Goal: Task Accomplishment & Management: Use online tool/utility

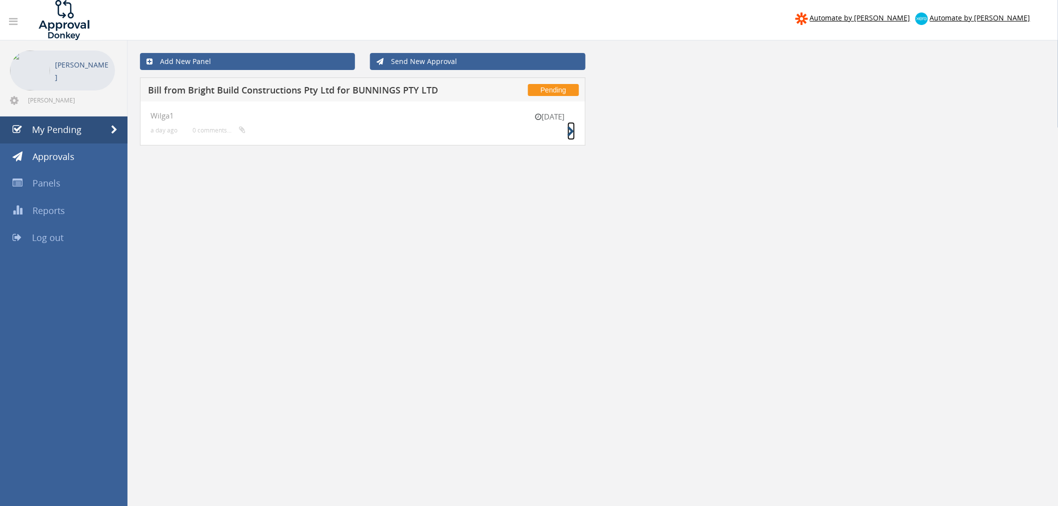
click at [571, 130] on icon at bounding box center [570, 131] width 7 height 10
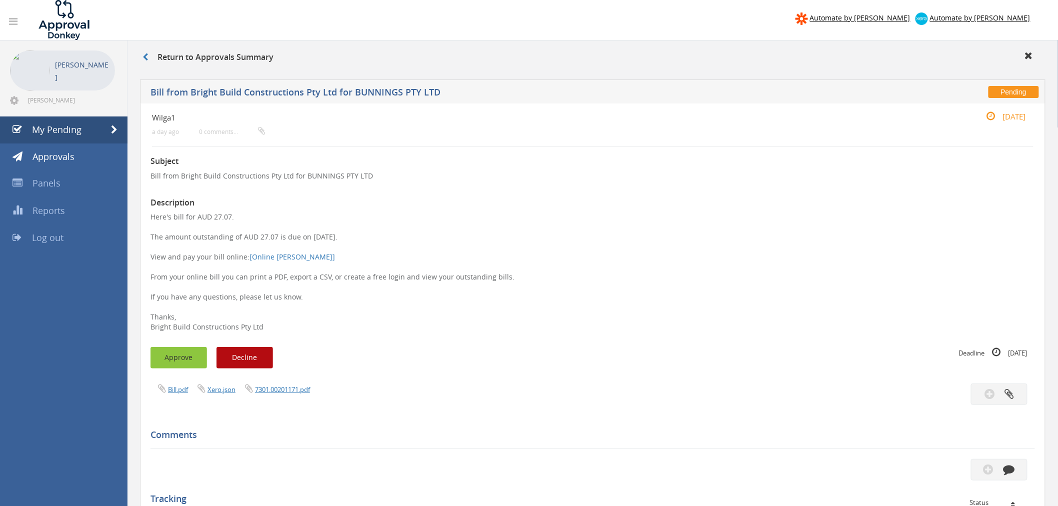
click at [166, 352] on button "Approve" at bounding box center [178, 357] width 56 height 21
